Goal: Information Seeking & Learning: Learn about a topic

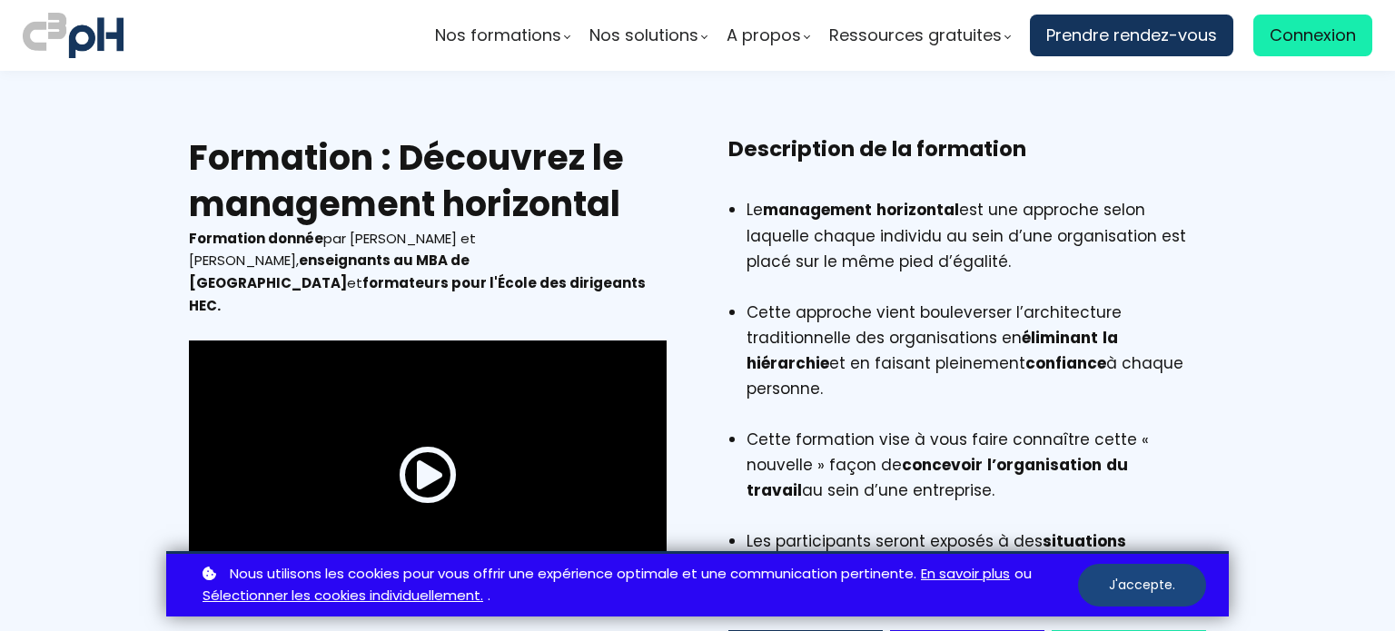
click at [1133, 579] on button "J'accepte." at bounding box center [1142, 585] width 128 height 43
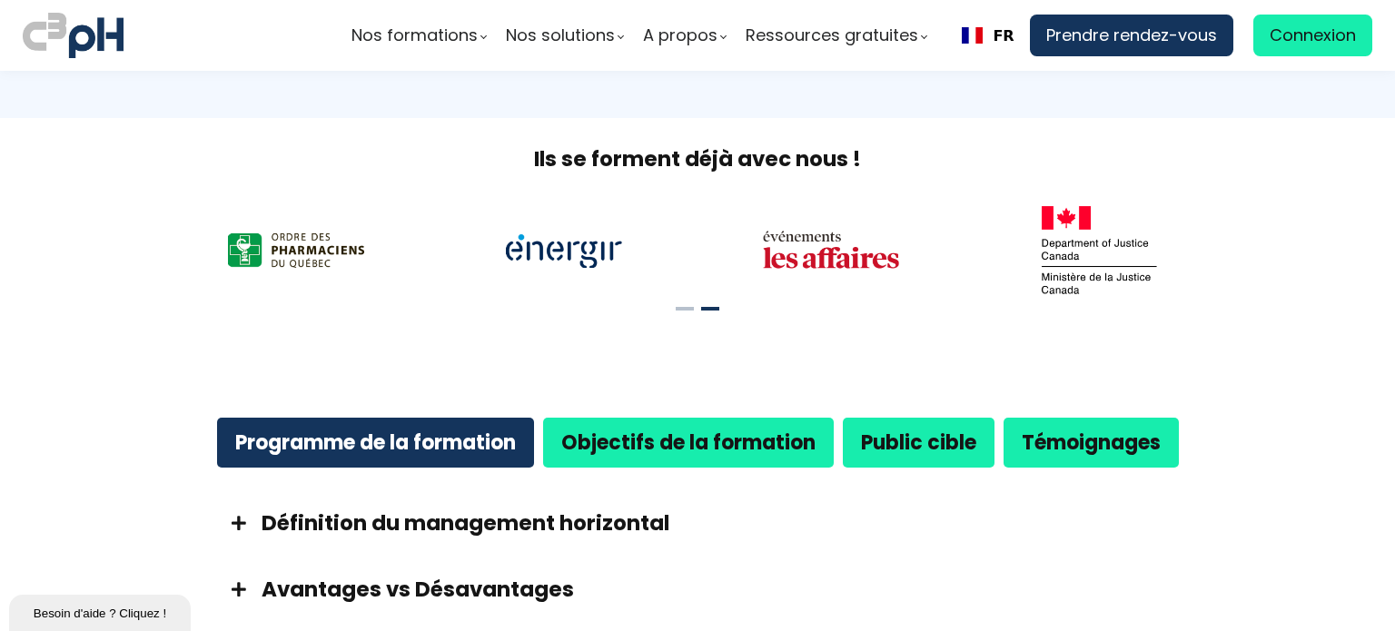
scroll to position [817, 0]
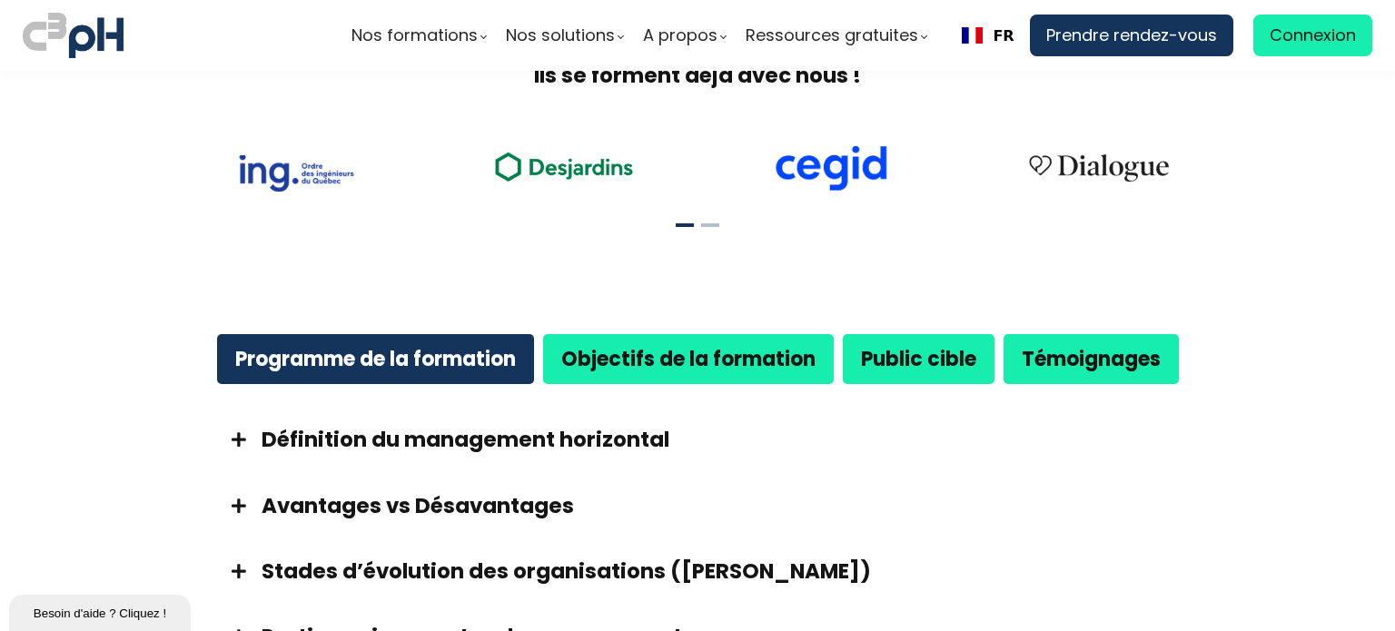
click at [430, 425] on h3 "Définition du management horizontal" at bounding box center [720, 439] width 917 height 29
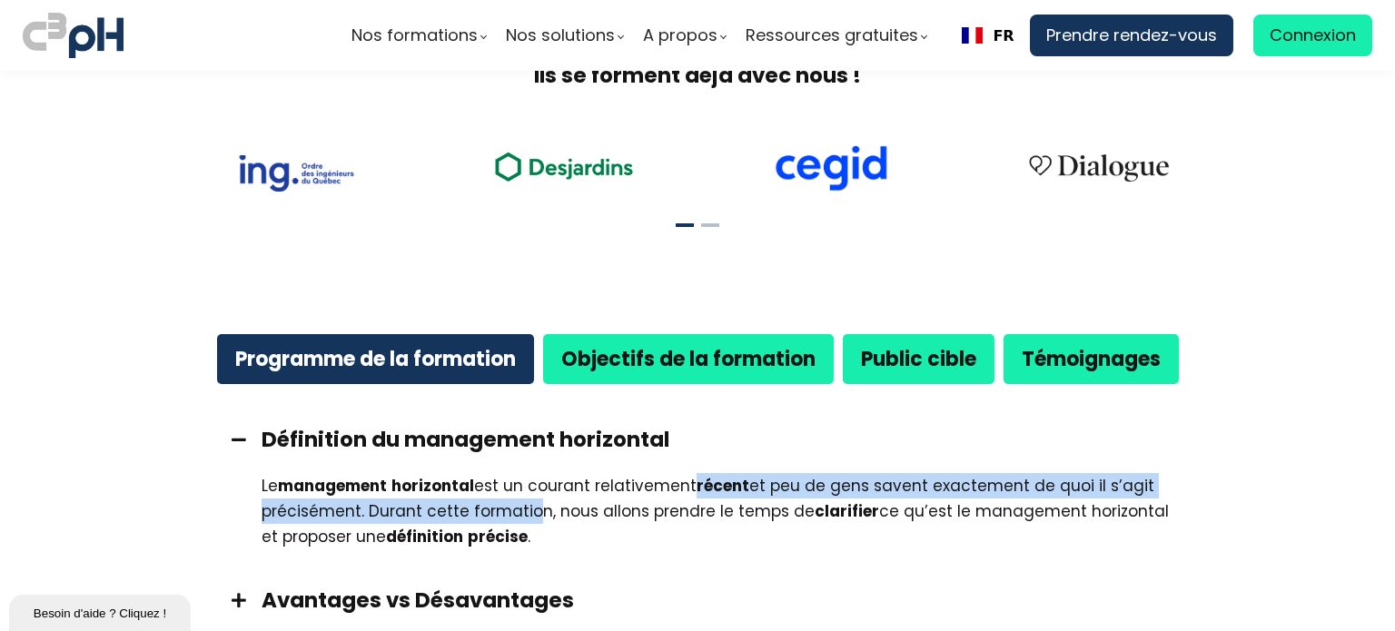
drag, startPoint x: 661, startPoint y: 476, endPoint x: 486, endPoint y: 473, distance: 175.3
click at [484, 474] on div "Le management horizontal est un courant relativement récent et peu de gens save…" at bounding box center [720, 511] width 917 height 76
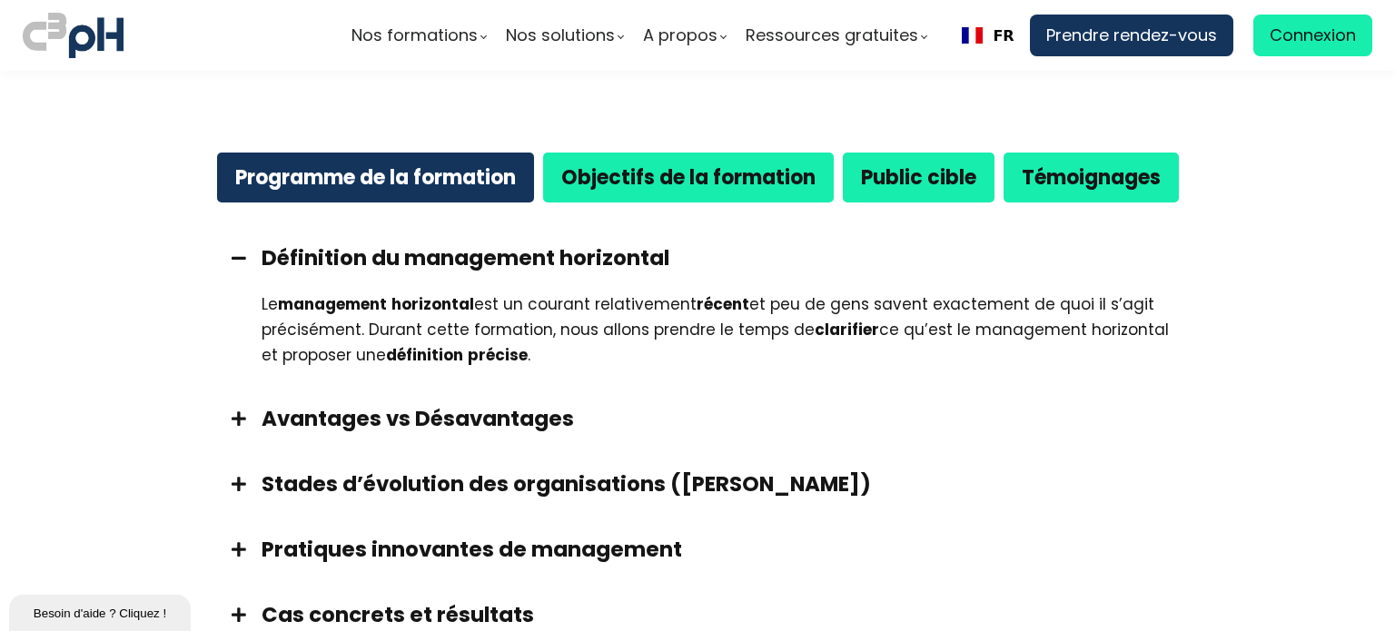
click at [449, 409] on div "Avantages vs Désavantages" at bounding box center [697, 418] width 999 height 65
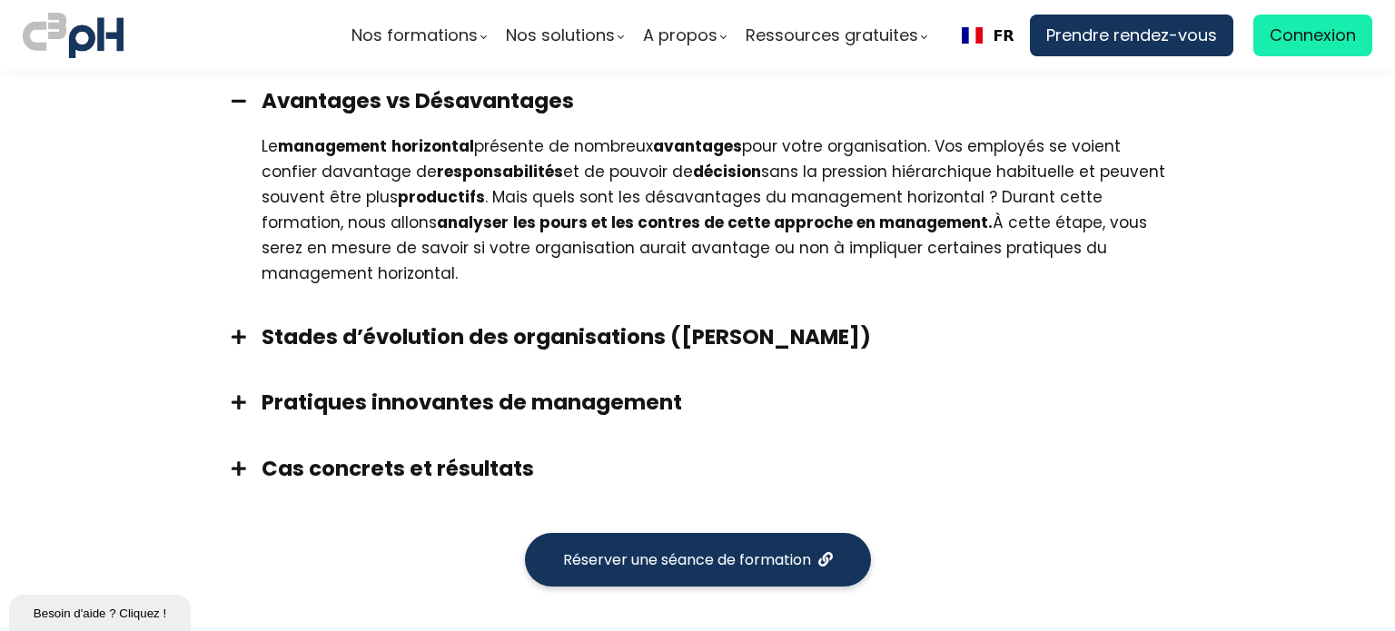
scroll to position [1362, 0]
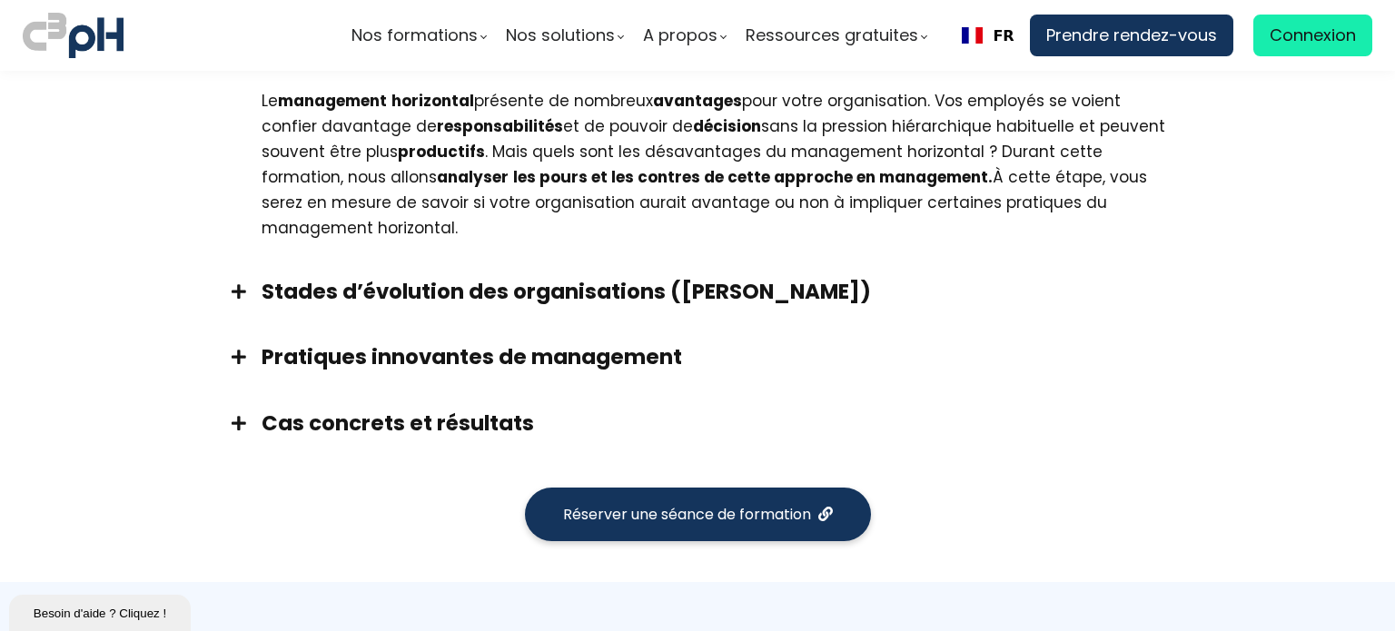
click at [325, 277] on h3 "Stades d’évolution des organisations (Frédéric Laloux)" at bounding box center [720, 291] width 917 height 29
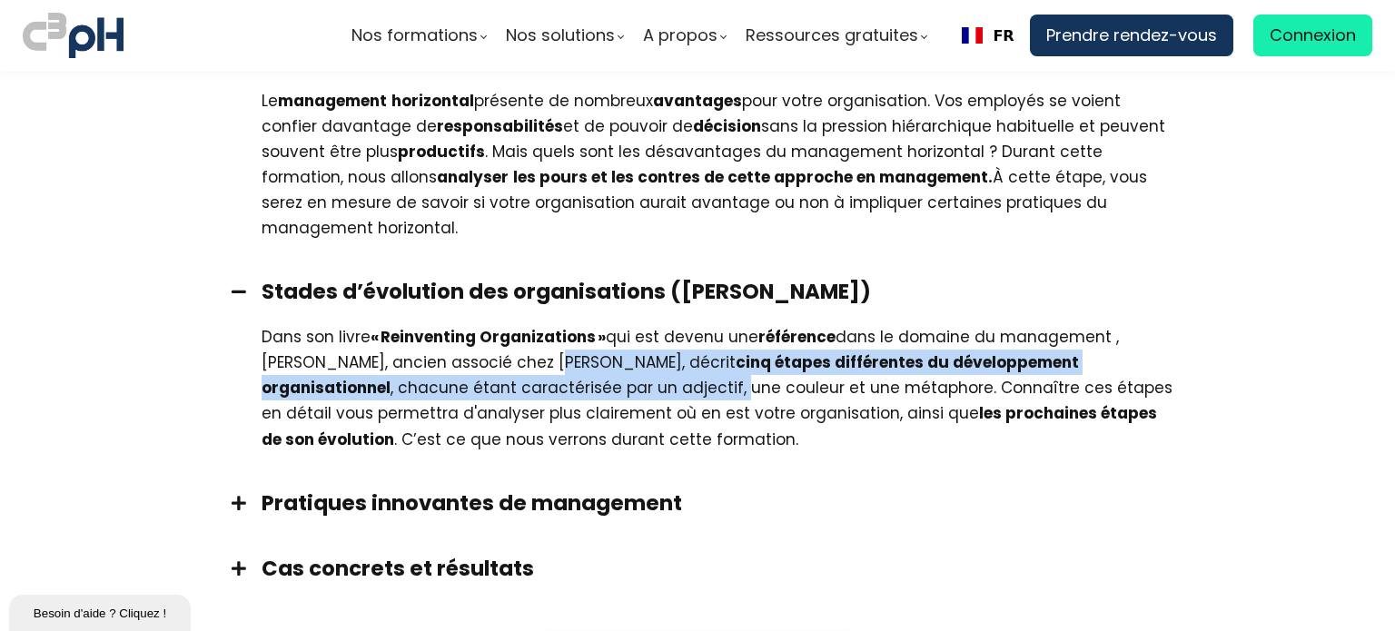
drag, startPoint x: 532, startPoint y: 341, endPoint x: 597, endPoint y: 350, distance: 66.1
click at [597, 350] on div "Dans son livre « Reinventing Organizations » qui est devenu une référence dans …" at bounding box center [720, 387] width 917 height 127
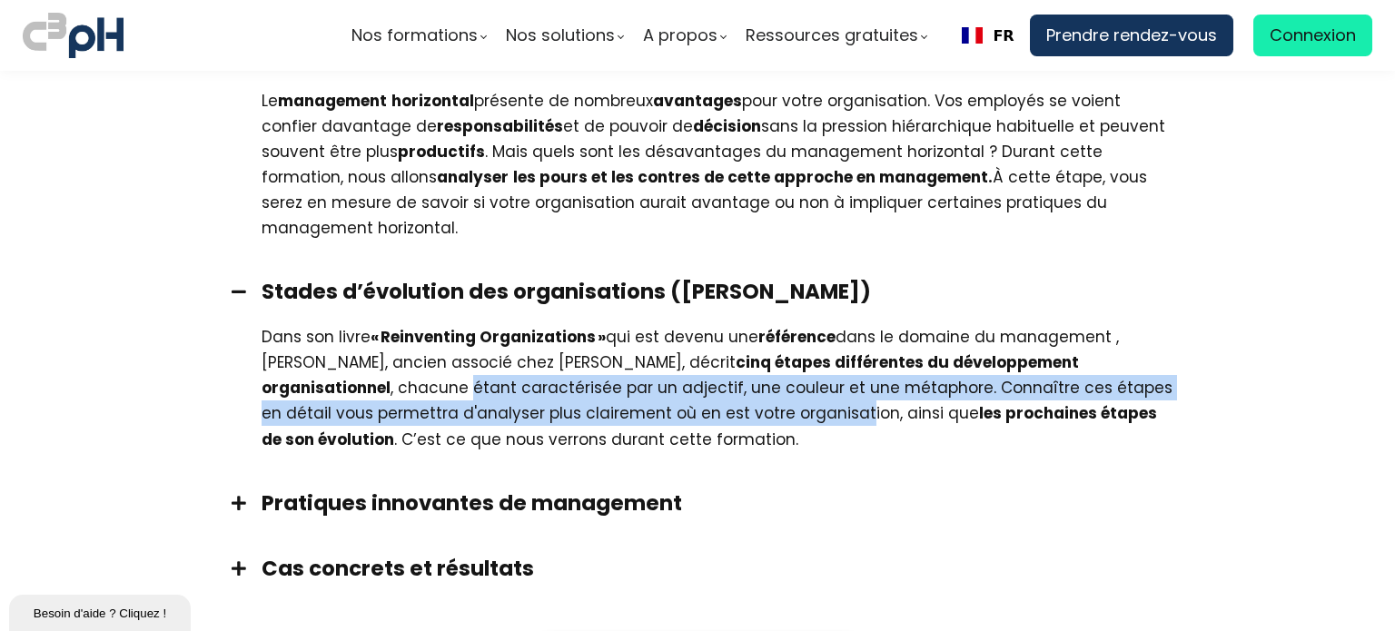
drag, startPoint x: 672, startPoint y: 397, endPoint x: 328, endPoint y: 351, distance: 347.1
click at [328, 351] on div "Dans son livre « Reinventing Organizations » qui est devenu une référence dans …" at bounding box center [720, 387] width 917 height 127
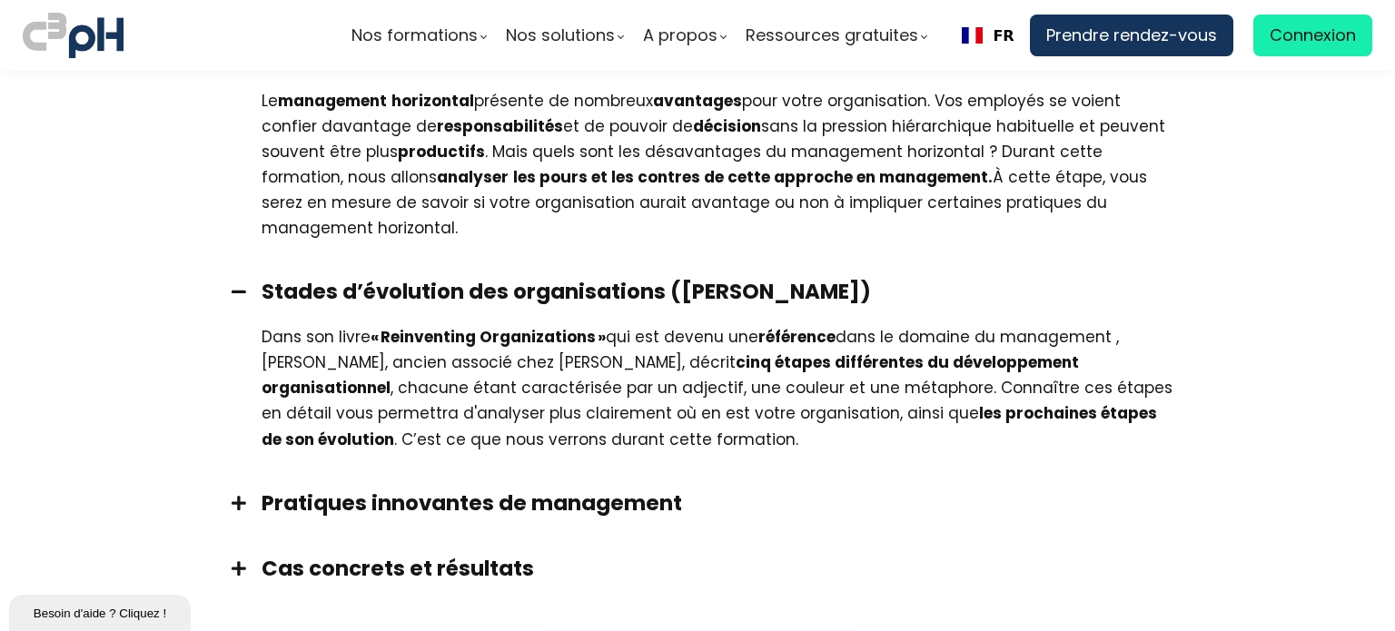
click at [434, 489] on h3 "Pratiques innovantes de management" at bounding box center [720, 503] width 917 height 29
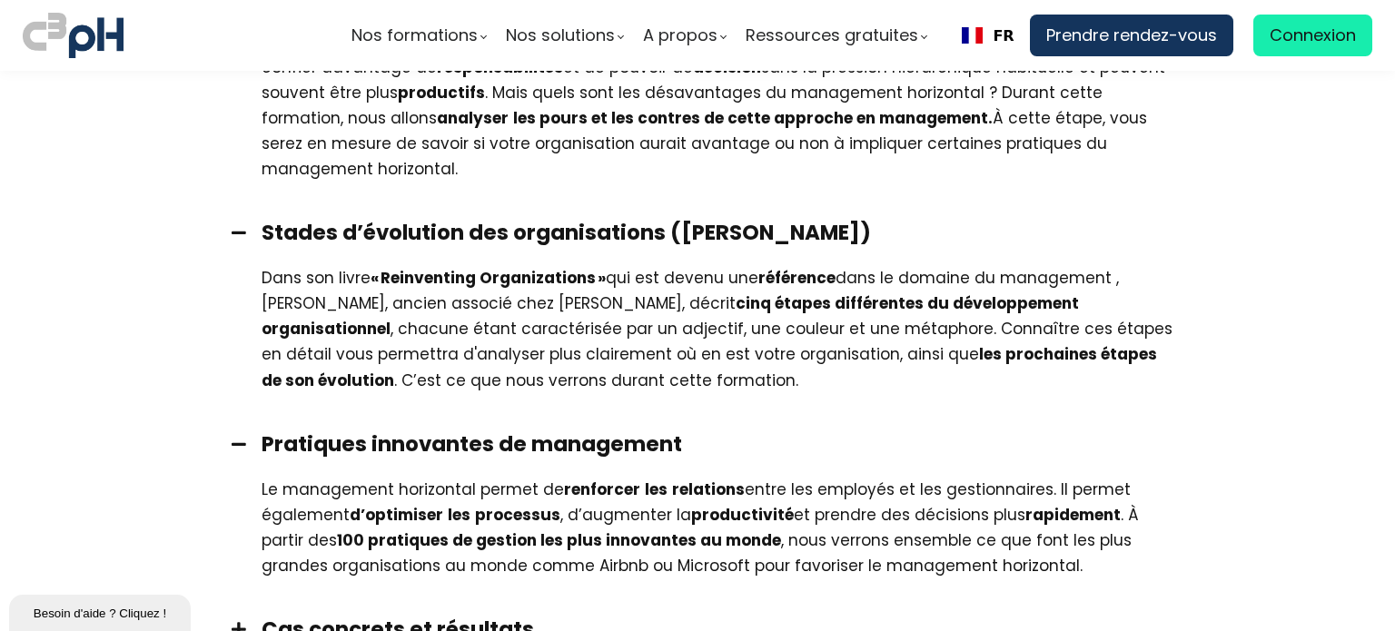
scroll to position [1453, 0]
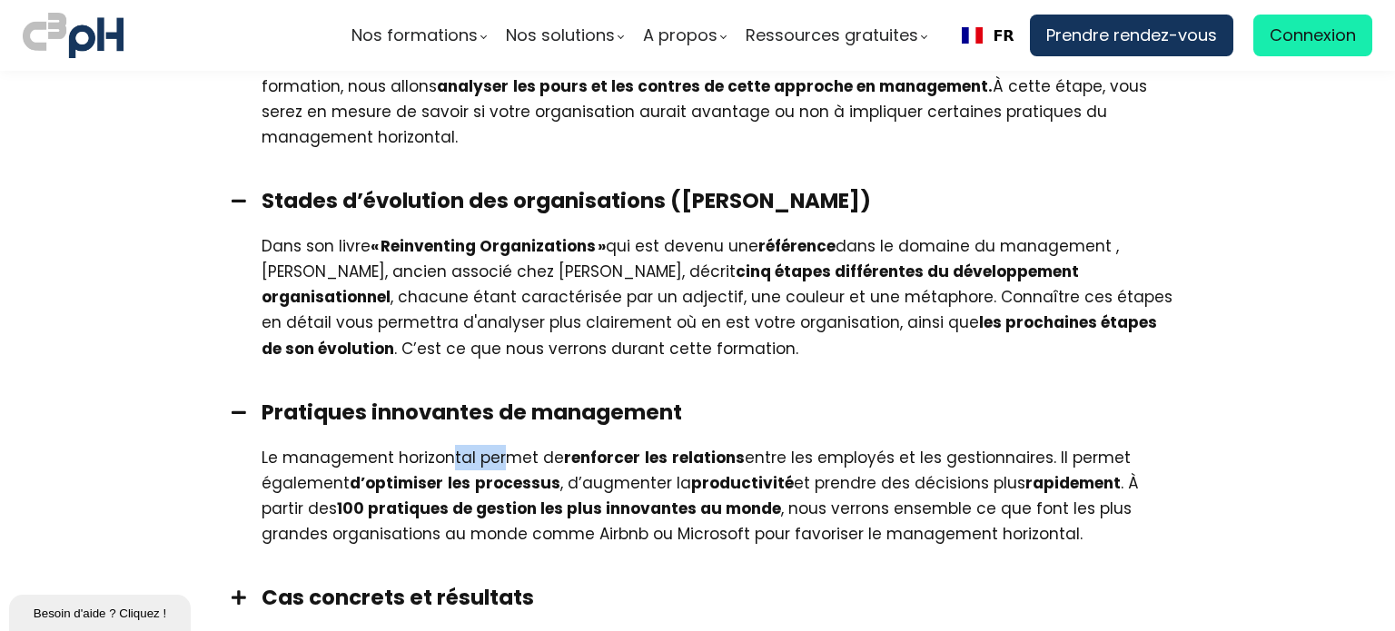
drag, startPoint x: 506, startPoint y: 438, endPoint x: 446, endPoint y: 424, distance: 61.5
click at [446, 445] on div "Le management horizontal permet de renforcer les relations entre les employés e…" at bounding box center [720, 496] width 917 height 102
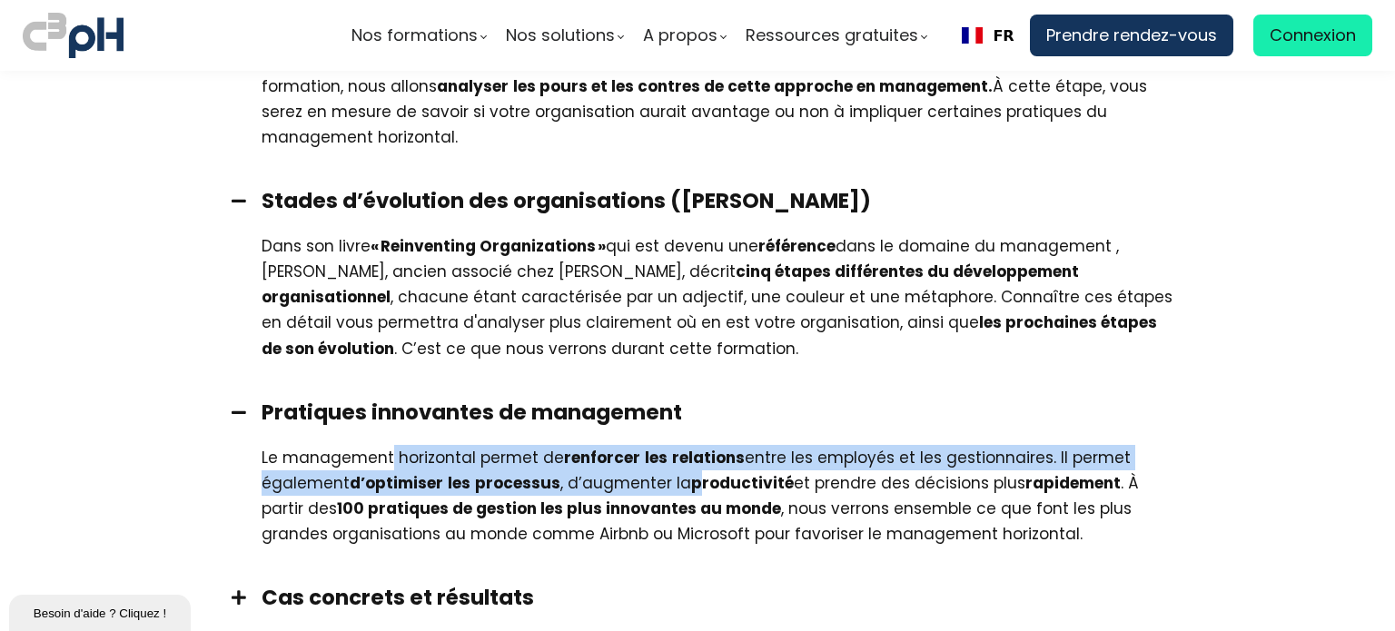
drag, startPoint x: 843, startPoint y: 459, endPoint x: 427, endPoint y: 439, distance: 416.3
click at [385, 445] on div "Le management horizontal permet de renforcer les relations entre les employés e…" at bounding box center [720, 496] width 917 height 102
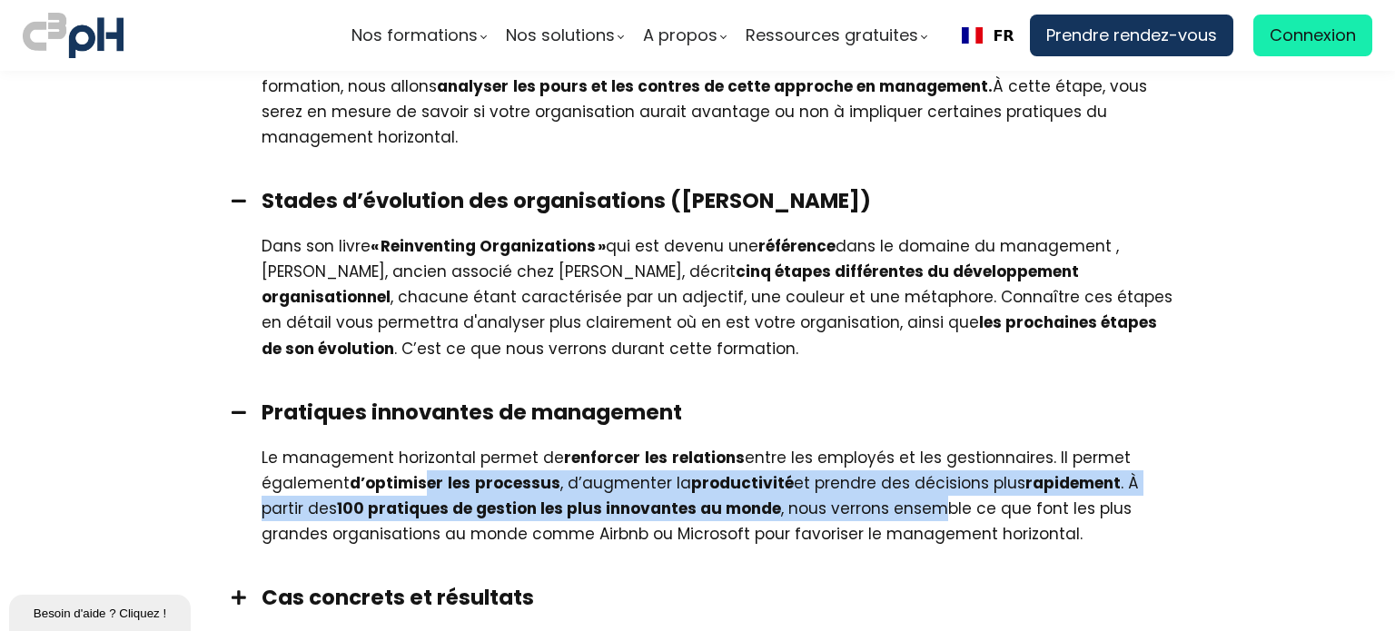
drag, startPoint x: 883, startPoint y: 484, endPoint x: 420, endPoint y: 464, distance: 463.5
click at [420, 464] on div "Le management horizontal permet de renforcer les relations entre les employés e…" at bounding box center [720, 496] width 917 height 102
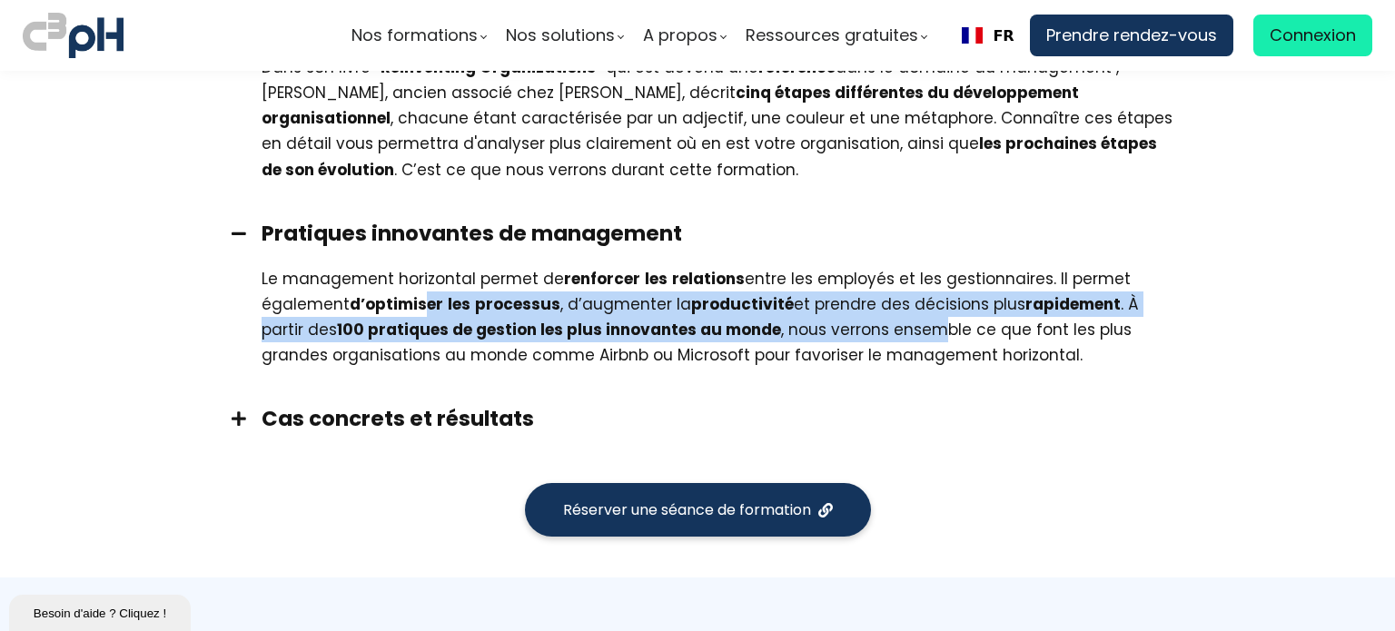
scroll to position [1634, 0]
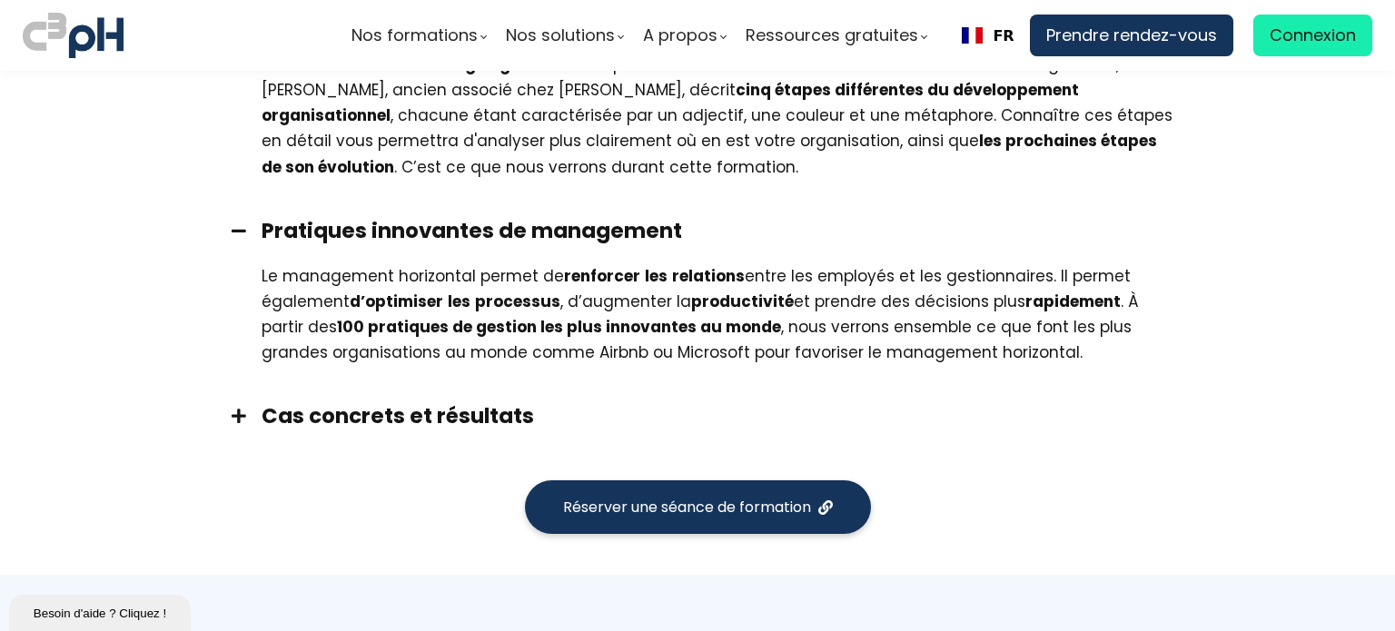
click at [361, 401] on h3 "Cas concrets et résultats" at bounding box center [720, 415] width 917 height 29
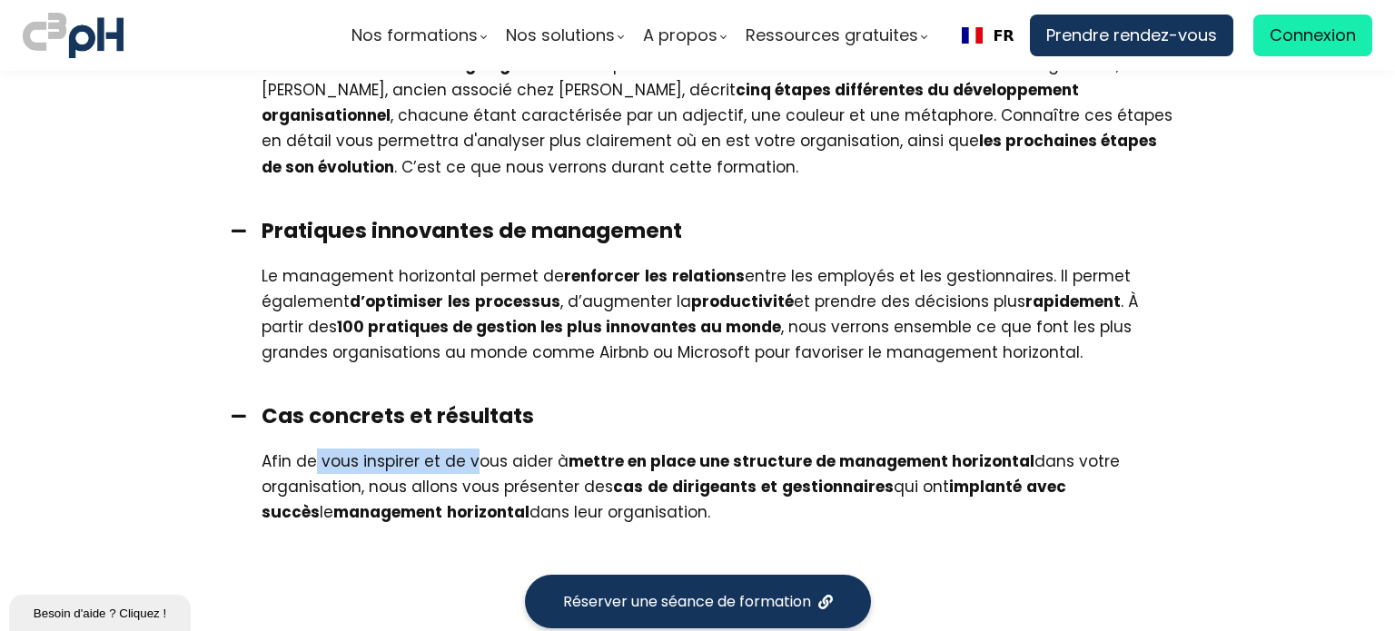
drag, startPoint x: 514, startPoint y: 431, endPoint x: 305, endPoint y: 439, distance: 209.0
click at [305, 449] on div "Afin de vous inspirer et de vous aider à mettre en place une structure de manag…" at bounding box center [720, 487] width 917 height 76
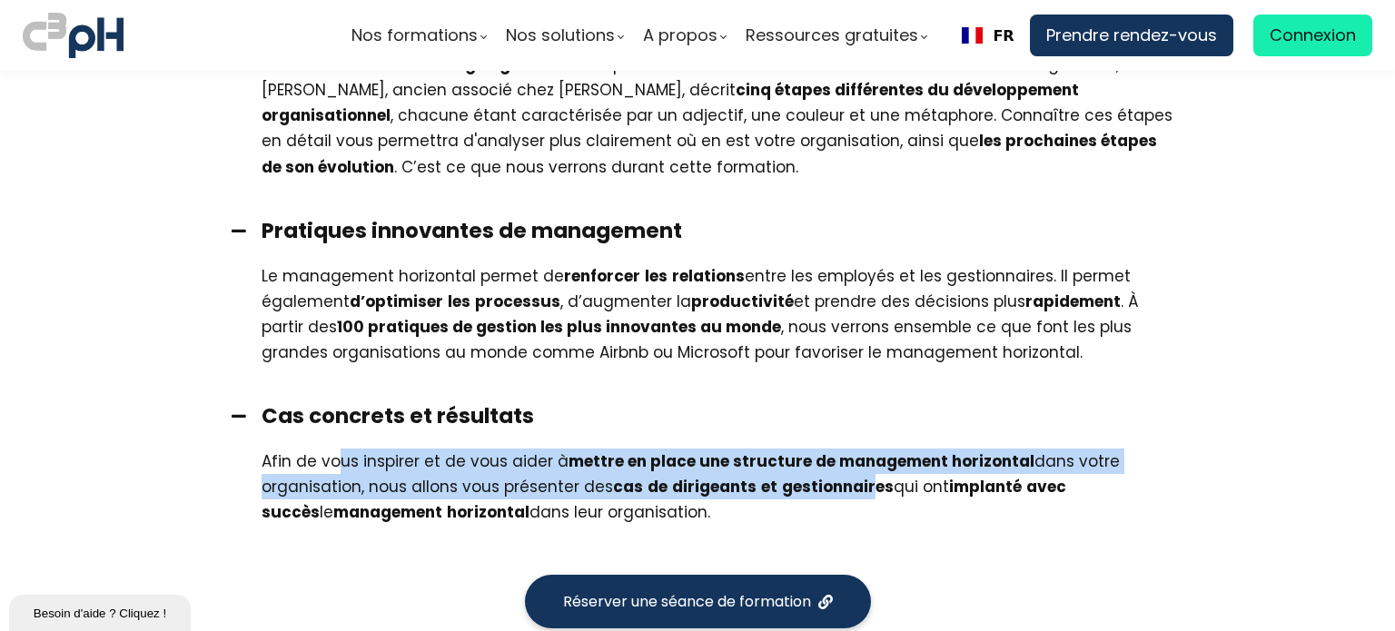
drag, startPoint x: 807, startPoint y: 457, endPoint x: 334, endPoint y: 444, distance: 473.2
click at [334, 449] on div "Afin de vous inspirer et de vous aider à mettre en place une structure de manag…" at bounding box center [720, 487] width 917 height 76
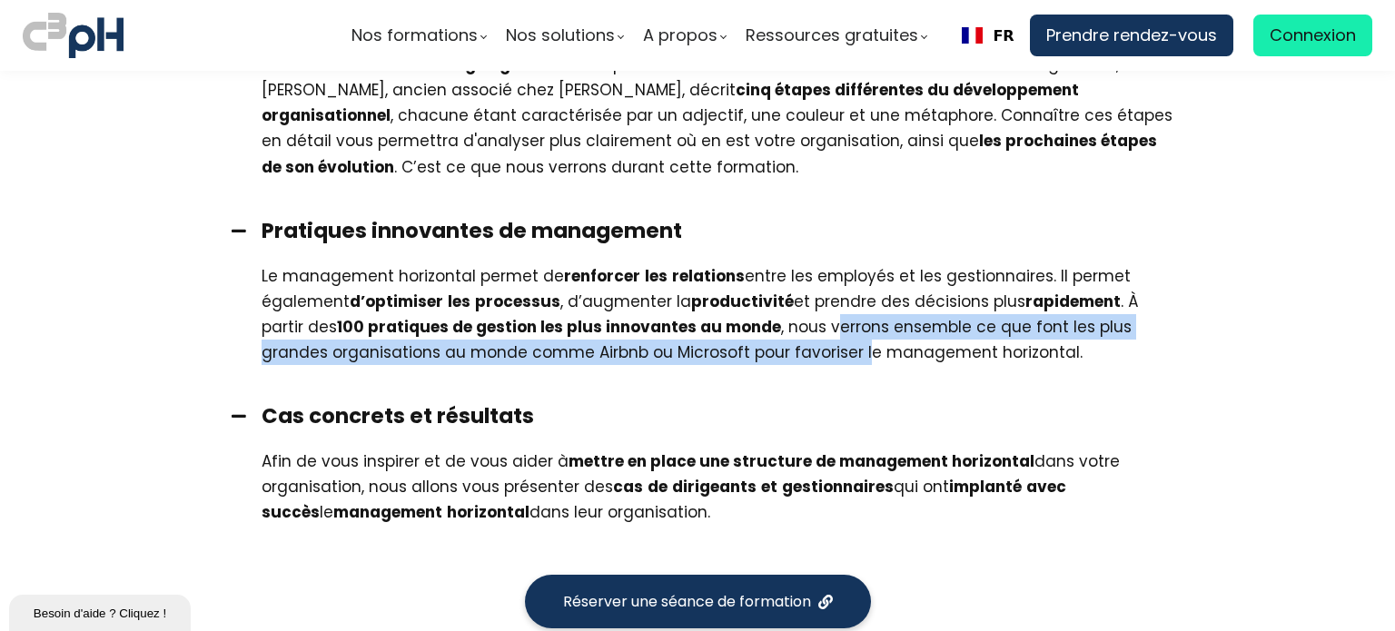
drag, startPoint x: 661, startPoint y: 323, endPoint x: 777, endPoint y: 306, distance: 117.5
click at [783, 305] on div "Le management horizontal permet de renforcer les relations entre les employés e…" at bounding box center [720, 314] width 917 height 102
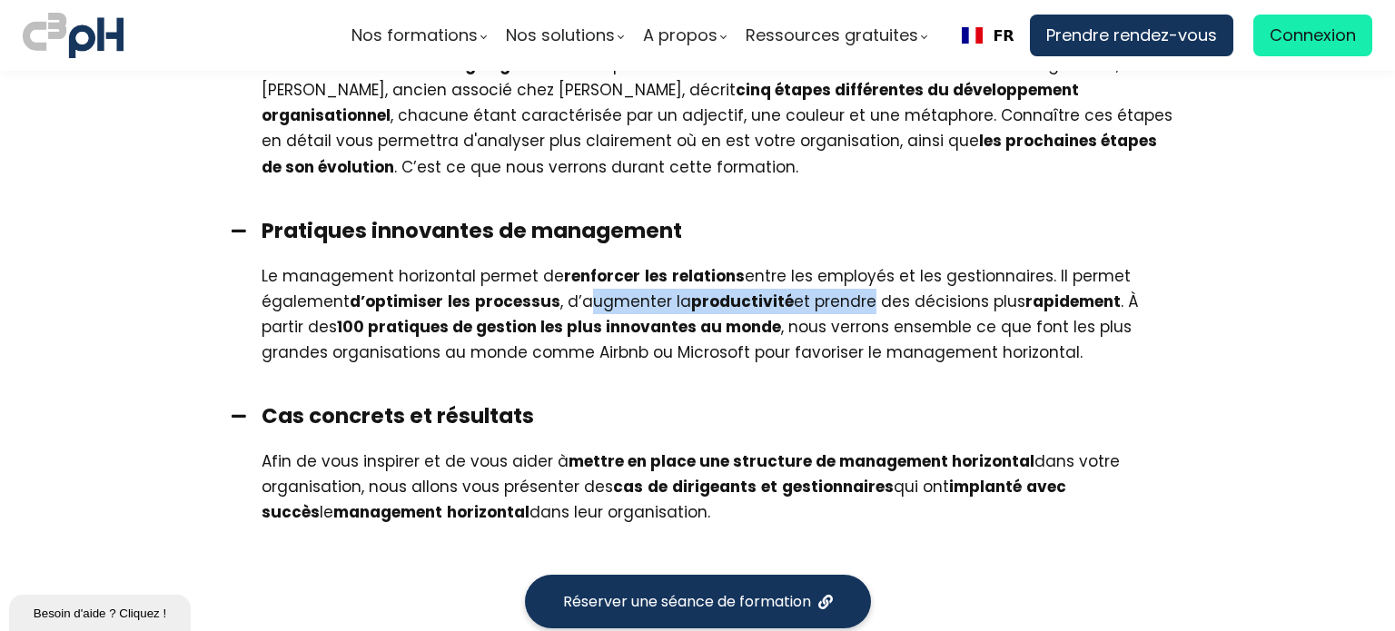
drag, startPoint x: 795, startPoint y: 269, endPoint x: 857, endPoint y: 281, distance: 62.9
click at [857, 281] on div "Le management horizontal permet de renforcer les relations entre les employés e…" at bounding box center [720, 314] width 917 height 102
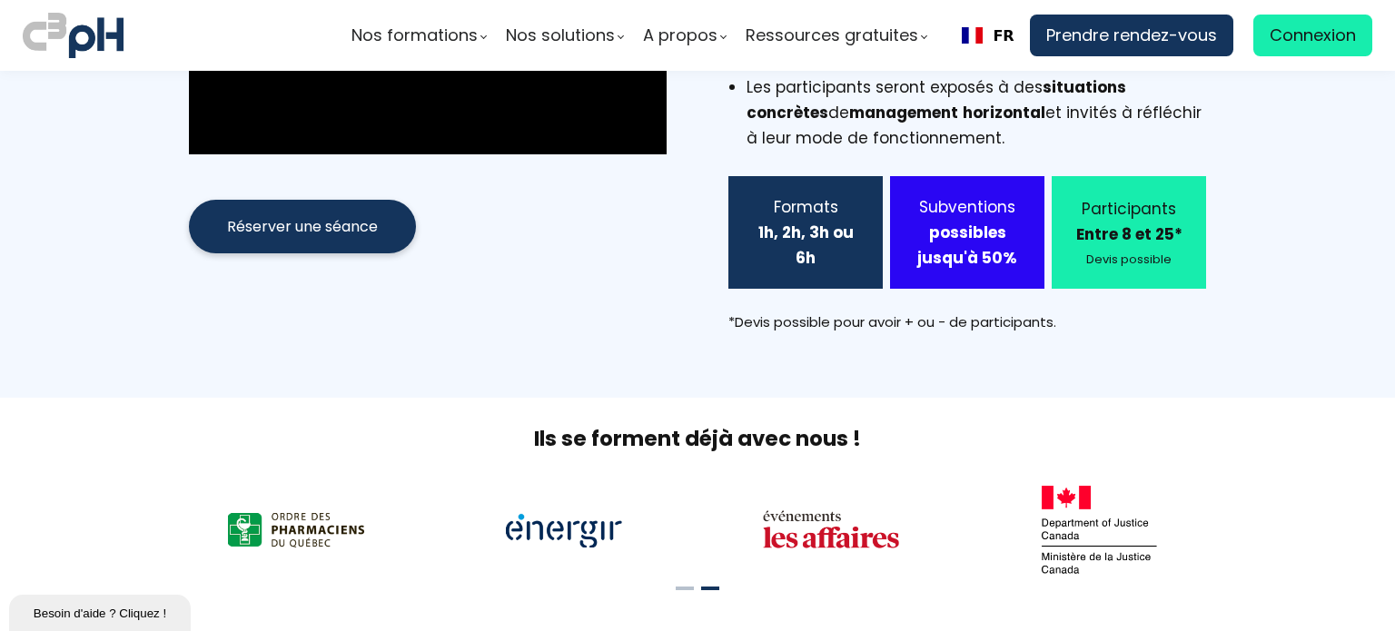
scroll to position [0, 0]
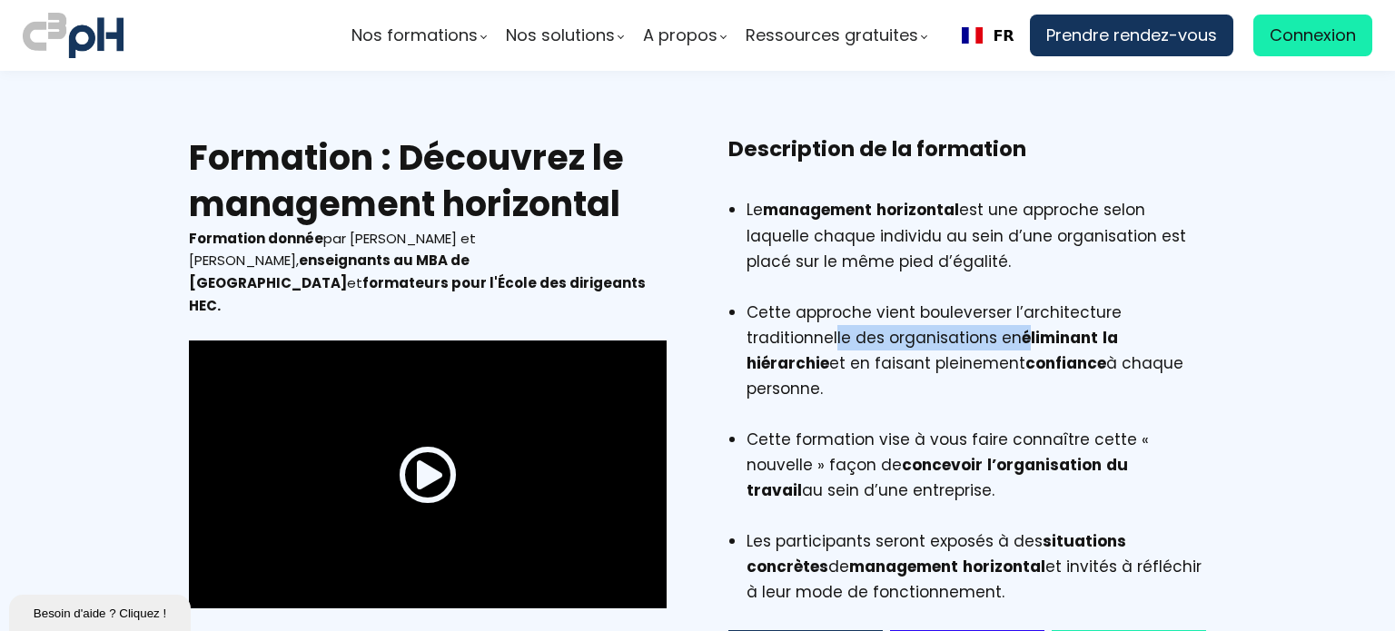
drag, startPoint x: 829, startPoint y: 327, endPoint x: 1026, endPoint y: 359, distance: 199.6
click at [1024, 330] on li "Cette approche vient bouleverser l’architecture traditionnelle des organisation…" at bounding box center [975, 363] width 459 height 127
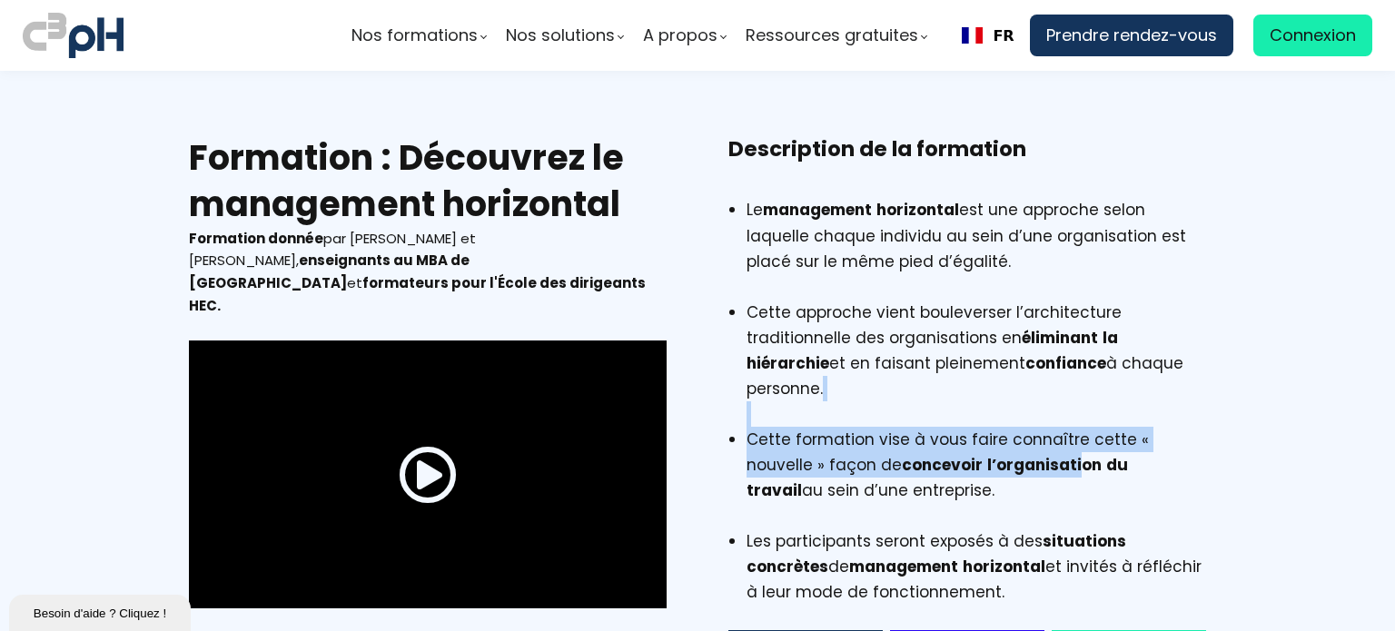
drag, startPoint x: 1025, startPoint y: 402, endPoint x: 1002, endPoint y: 431, distance: 36.9
click at [1002, 431] on ul "Cette approche vient bouleverser l’architecture traditionnelle des organisation…" at bounding box center [967, 453] width 478 height 306
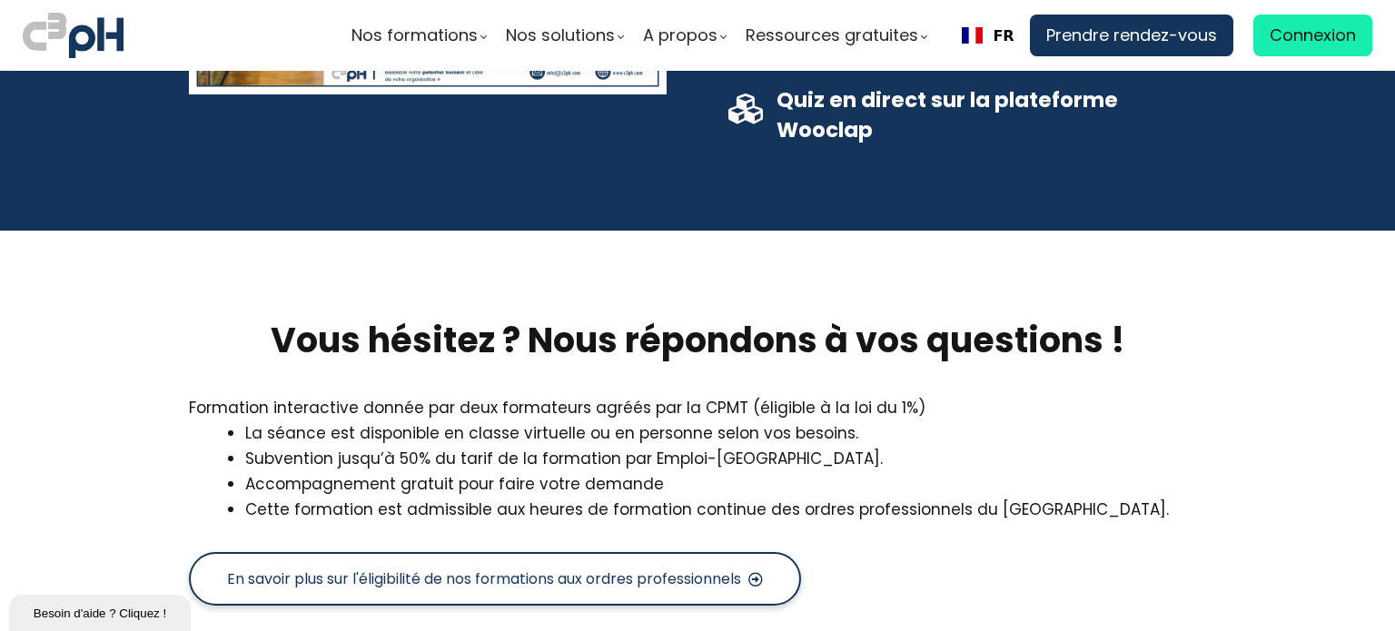
scroll to position [3269, 0]
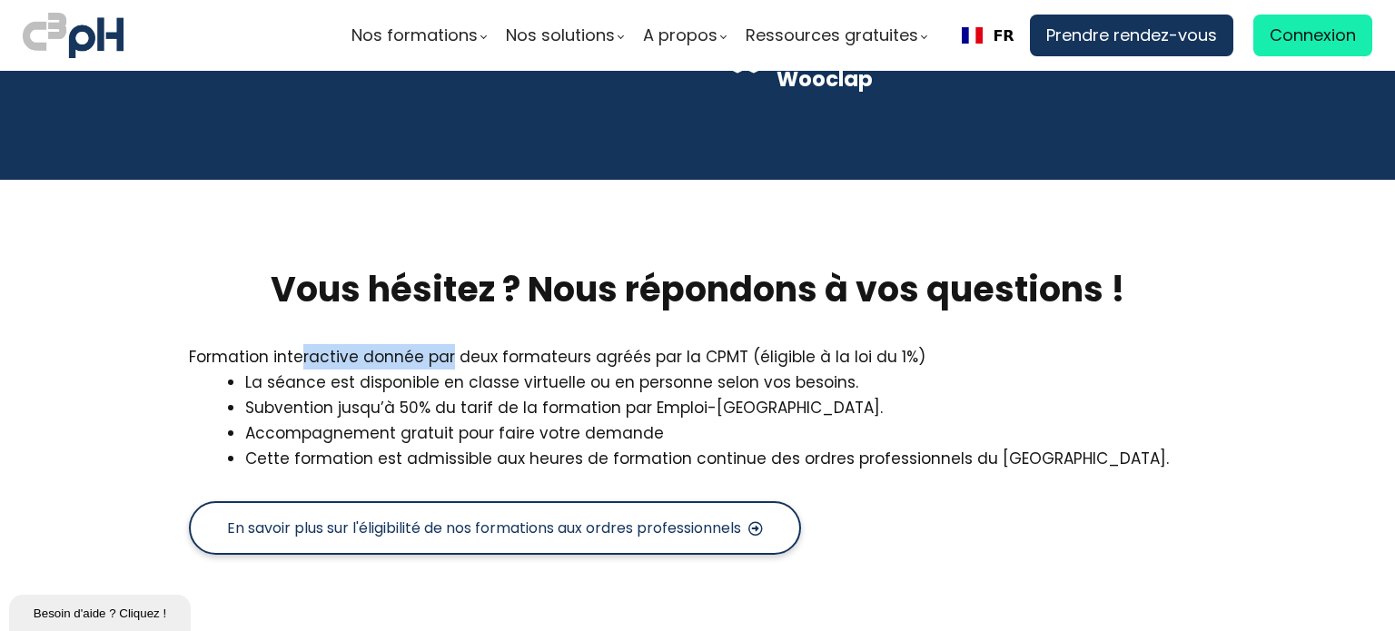
drag, startPoint x: 446, startPoint y: 304, endPoint x: 315, endPoint y: 308, distance: 130.8
click at [302, 344] on div "Formation interactive donnée par deux formateurs agréés par la CPMT (éligible à…" at bounding box center [697, 356] width 1017 height 25
drag, startPoint x: 536, startPoint y: 305, endPoint x: 581, endPoint y: 302, distance: 45.5
click at [582, 344] on div "Formation interactive donnée par deux formateurs agréés par la CPMT (éligible à…" at bounding box center [697, 356] width 1017 height 25
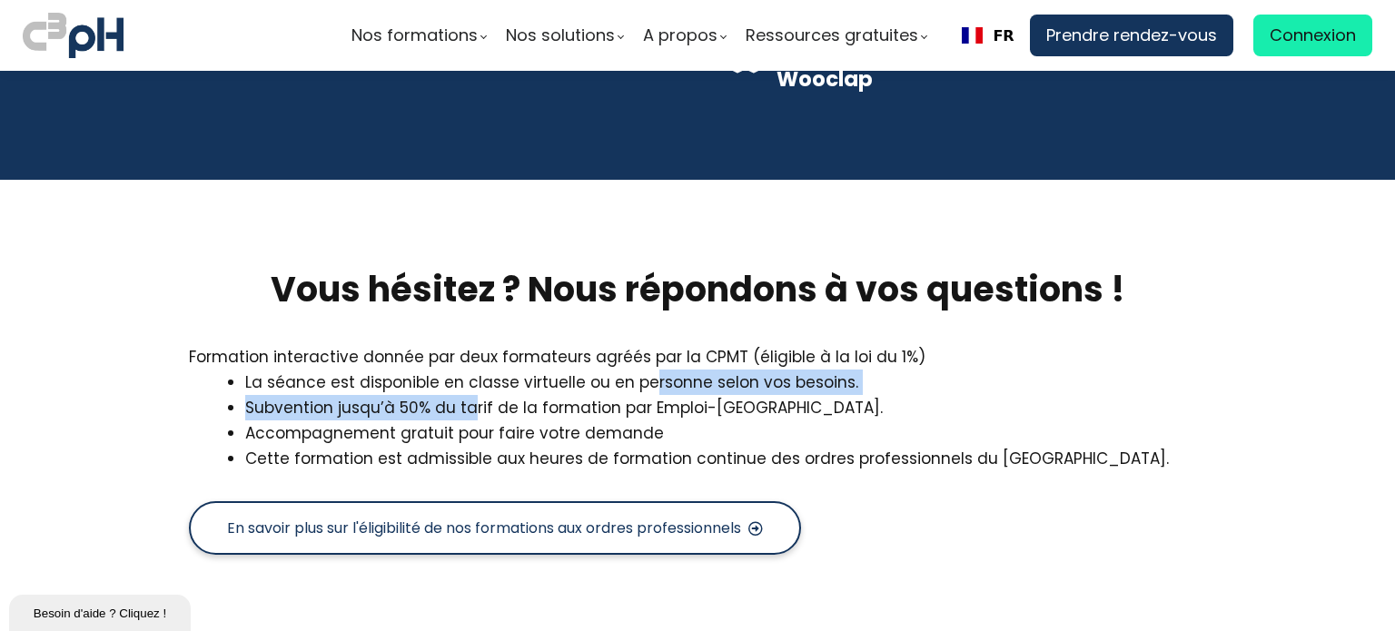
drag, startPoint x: 698, startPoint y: 323, endPoint x: 527, endPoint y: 341, distance: 172.5
click at [527, 370] on ul "La séance est disponible en classe virtuelle ou en personne selon vos besoins. …" at bounding box center [698, 421] width 942 height 102
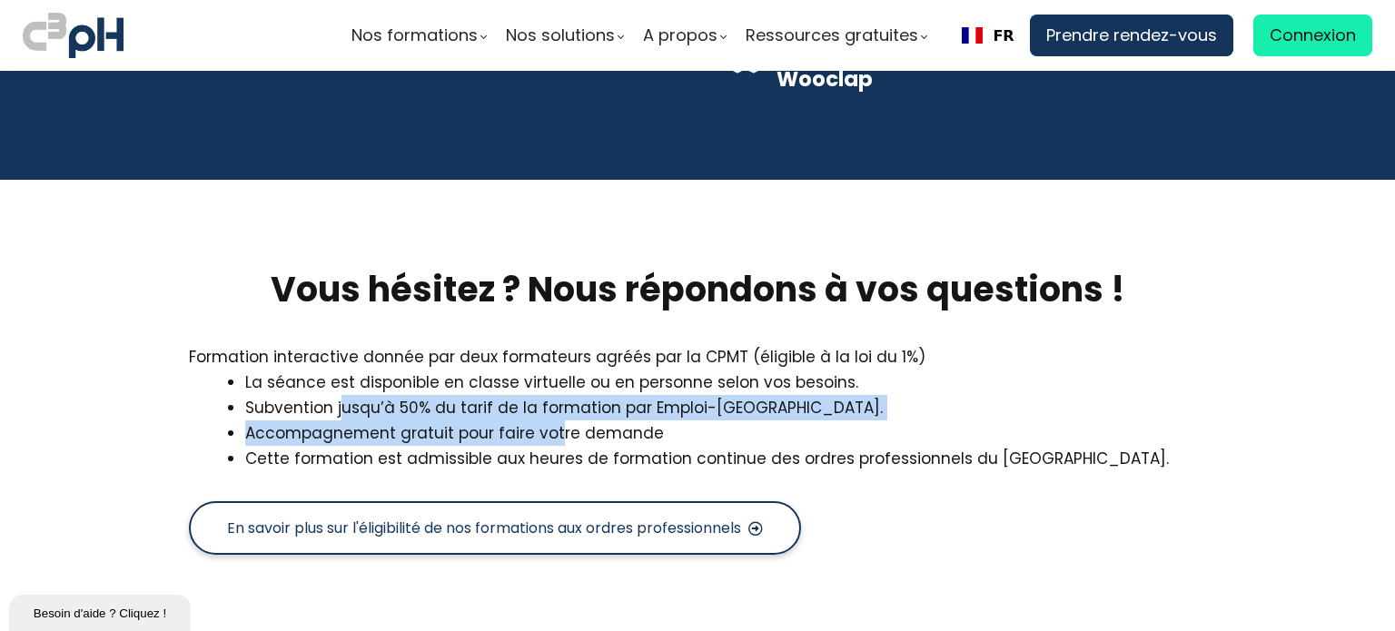
drag, startPoint x: 609, startPoint y: 386, endPoint x: 395, endPoint y: 359, distance: 216.0
click at [395, 370] on ul "La séance est disponible en classe virtuelle ou en personne selon vos besoins. …" at bounding box center [698, 421] width 942 height 102
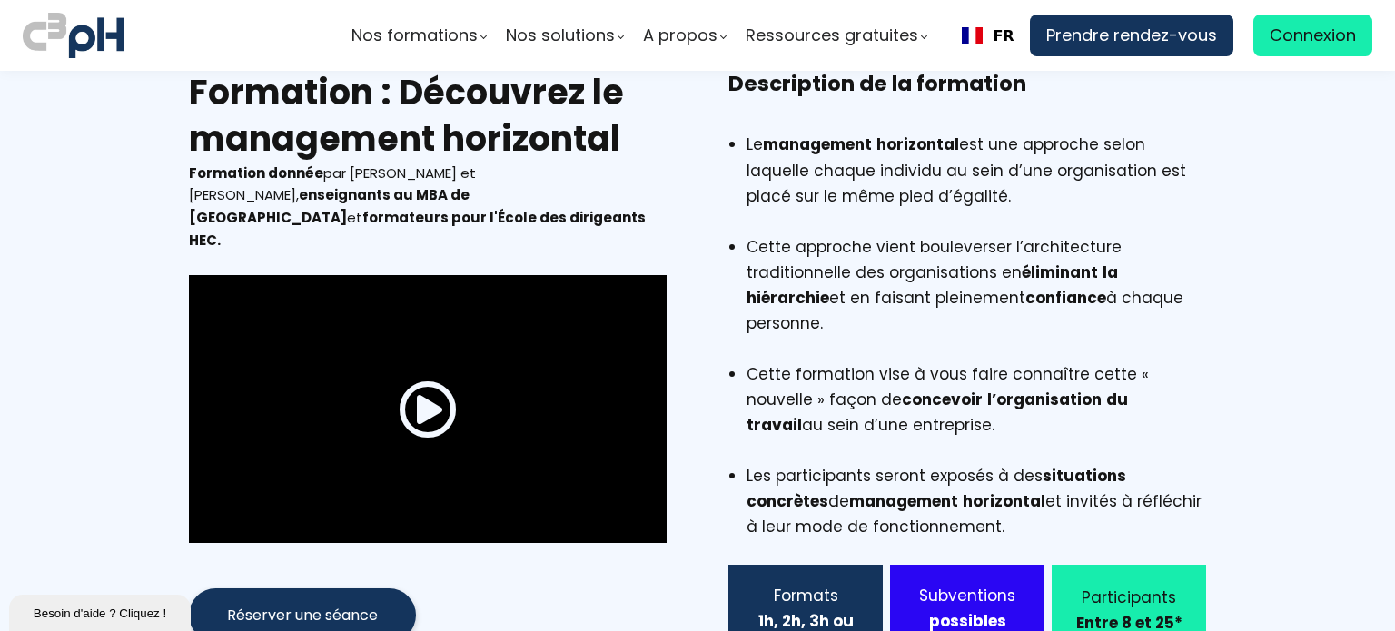
scroll to position [0, 0]
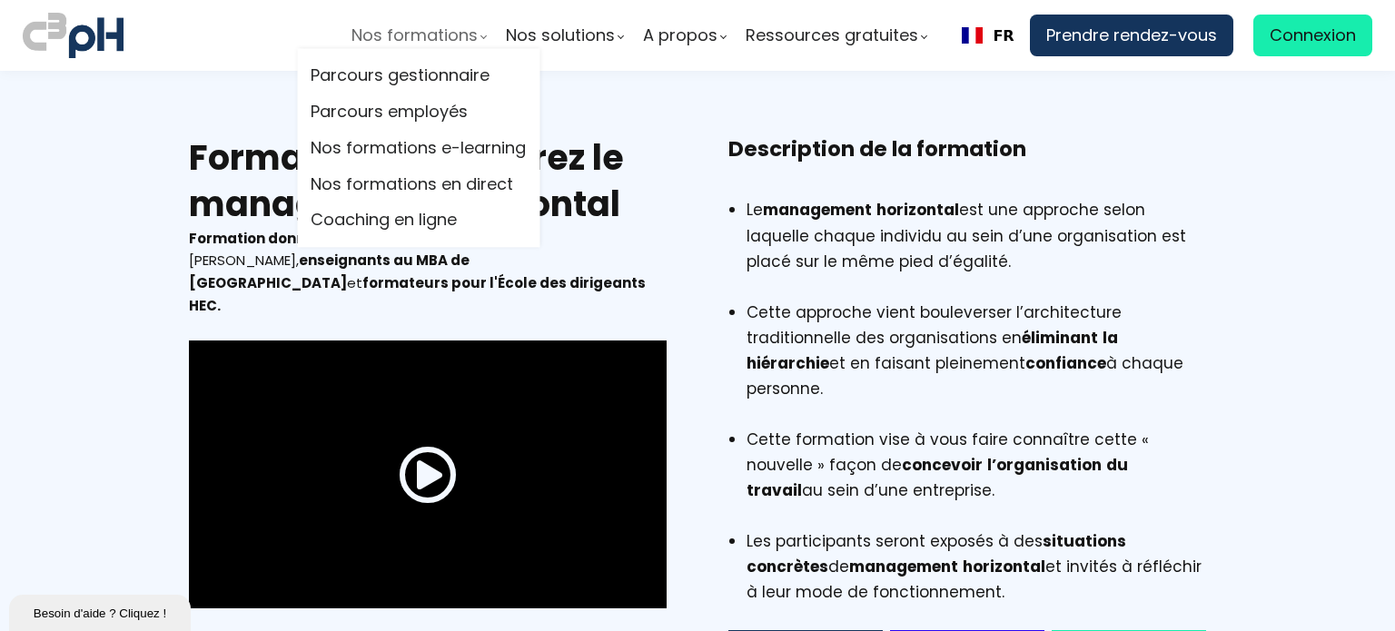
click at [425, 35] on span "Nos formations" at bounding box center [414, 35] width 126 height 27
click at [392, 187] on link "Nos formations en direct" at bounding box center [418, 184] width 215 height 27
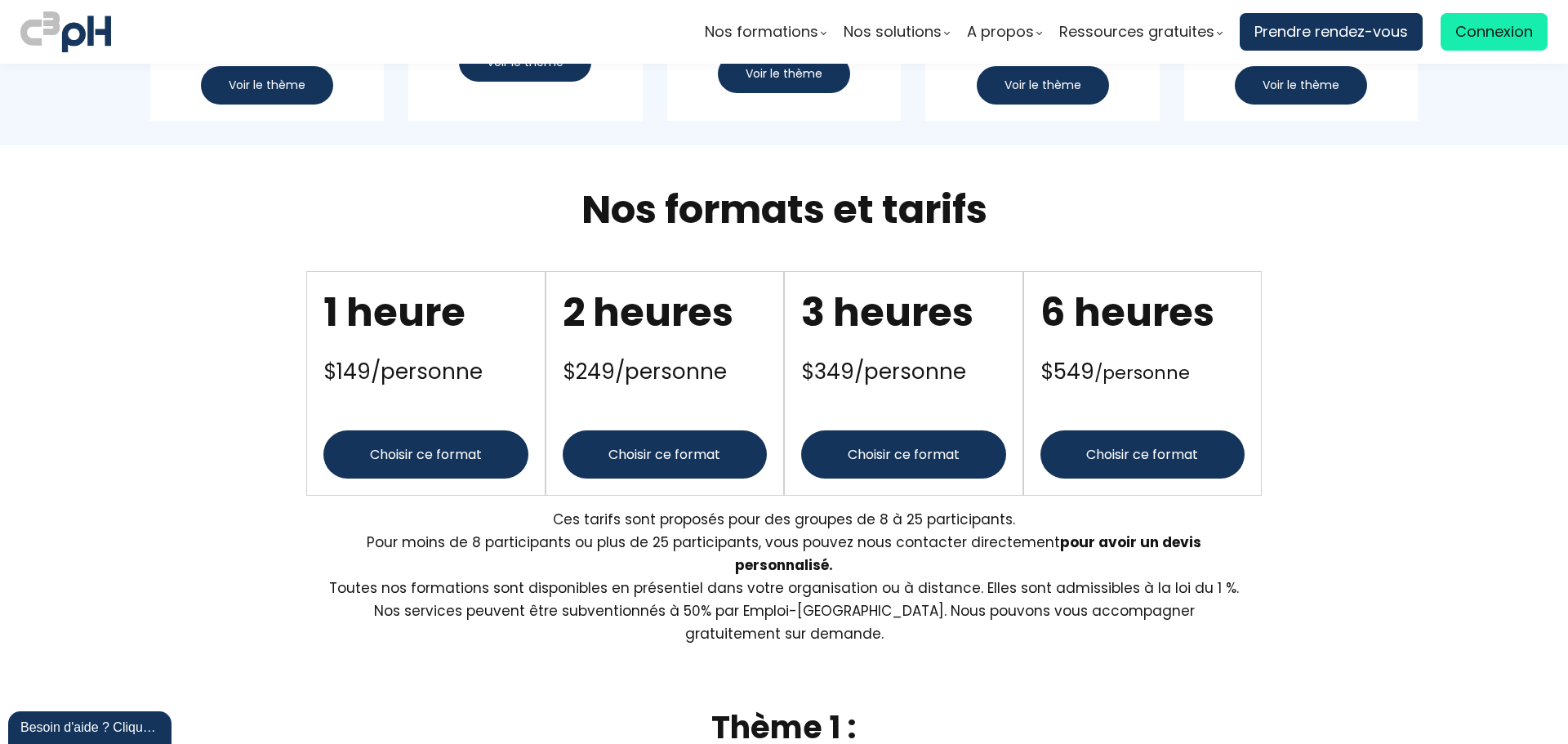
scroll to position [1634, 0]
